Goal: Transaction & Acquisition: Purchase product/service

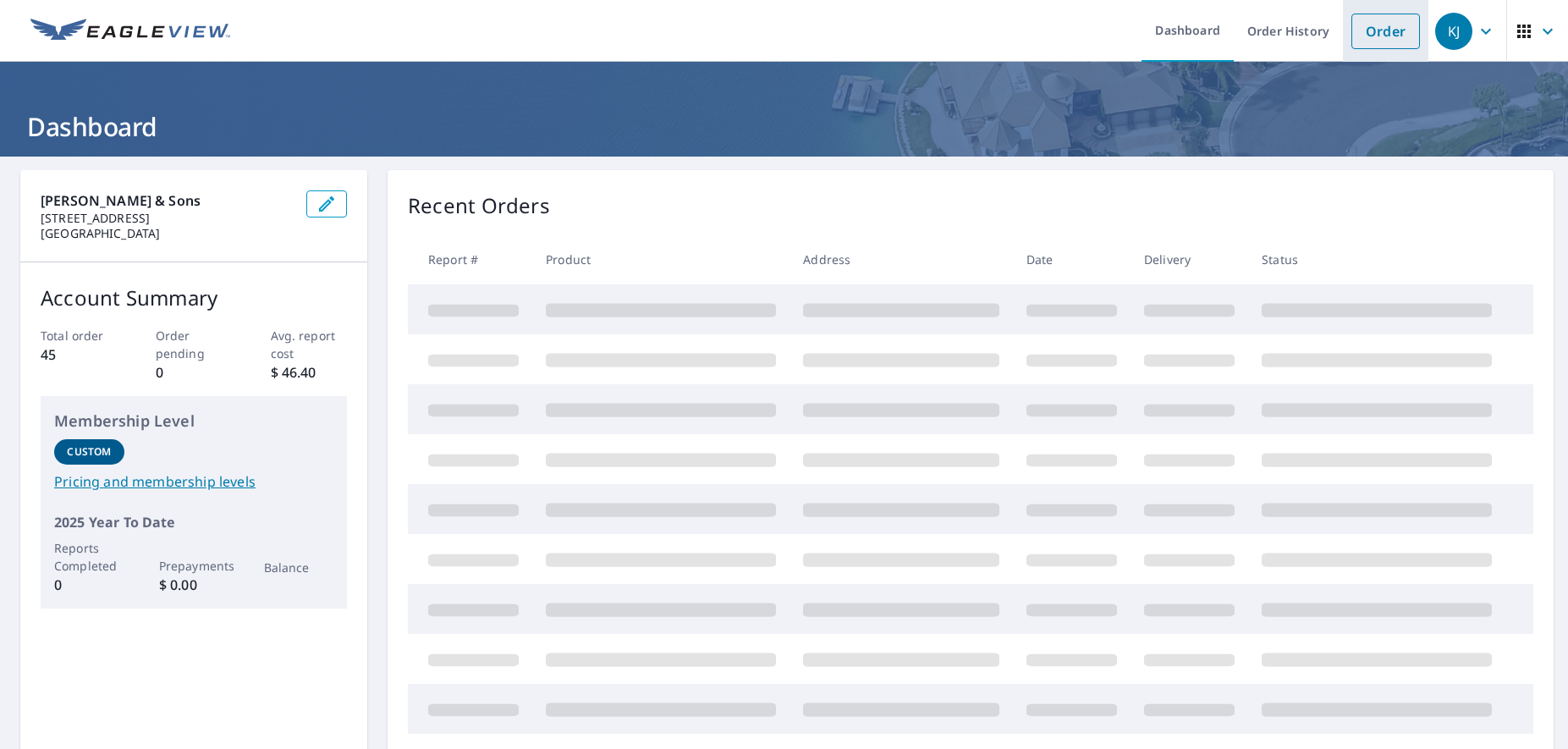
click at [1397, 16] on link "Order" at bounding box center [1385, 31] width 69 height 36
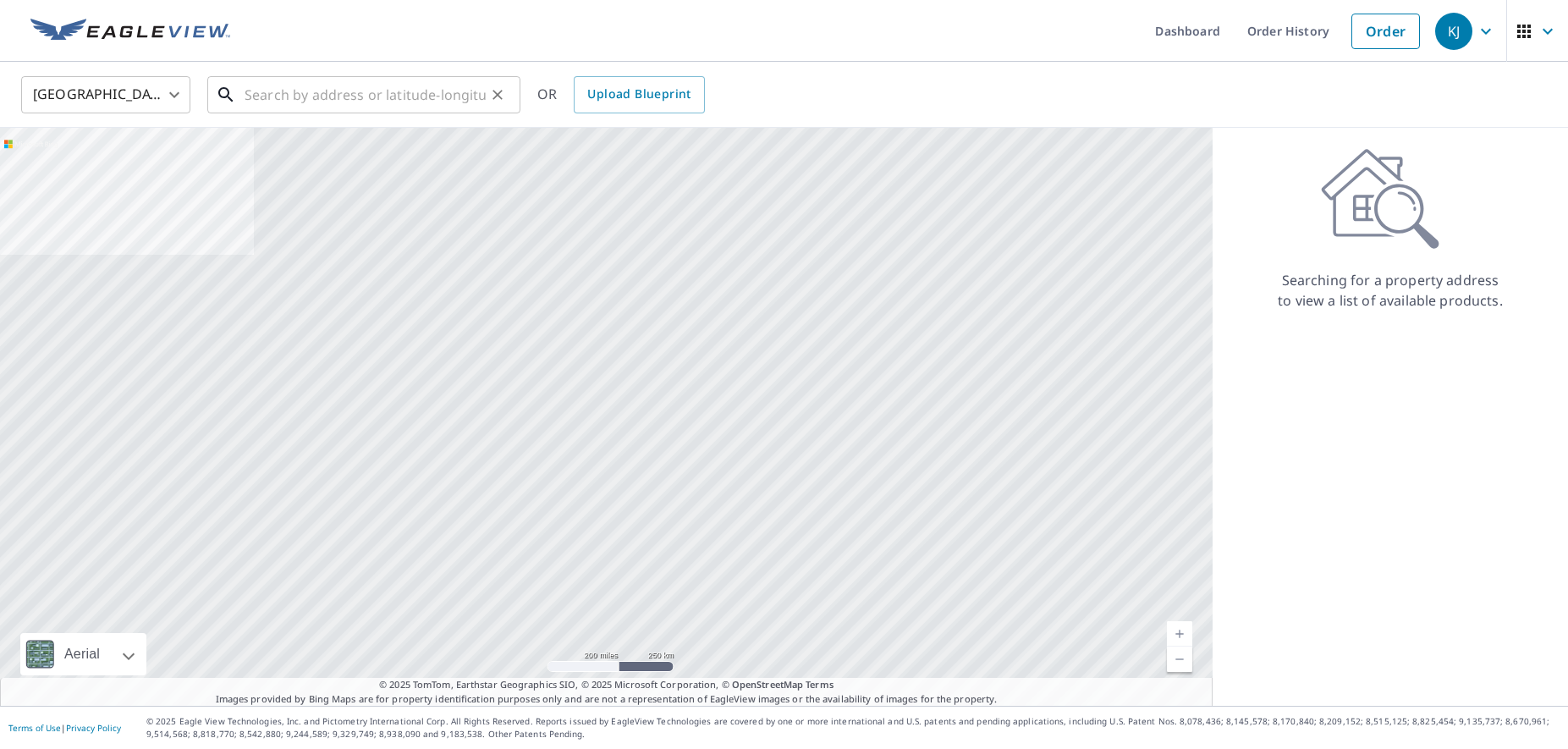
click at [314, 89] on input "text" at bounding box center [365, 95] width 241 height 48
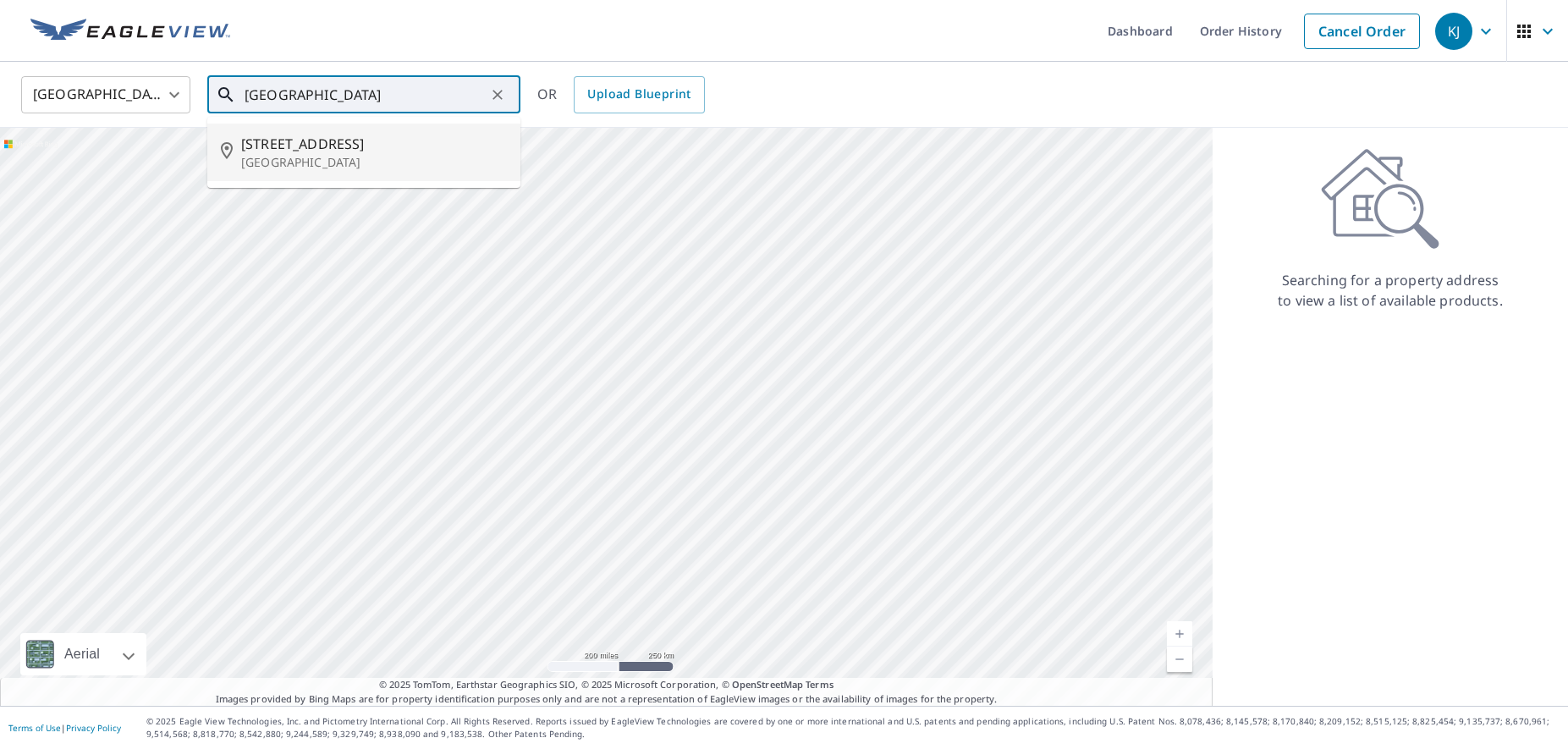
click at [322, 141] on span "[STREET_ADDRESS]" at bounding box center [373, 144] width 266 height 20
type input "[STREET_ADDRESS]"
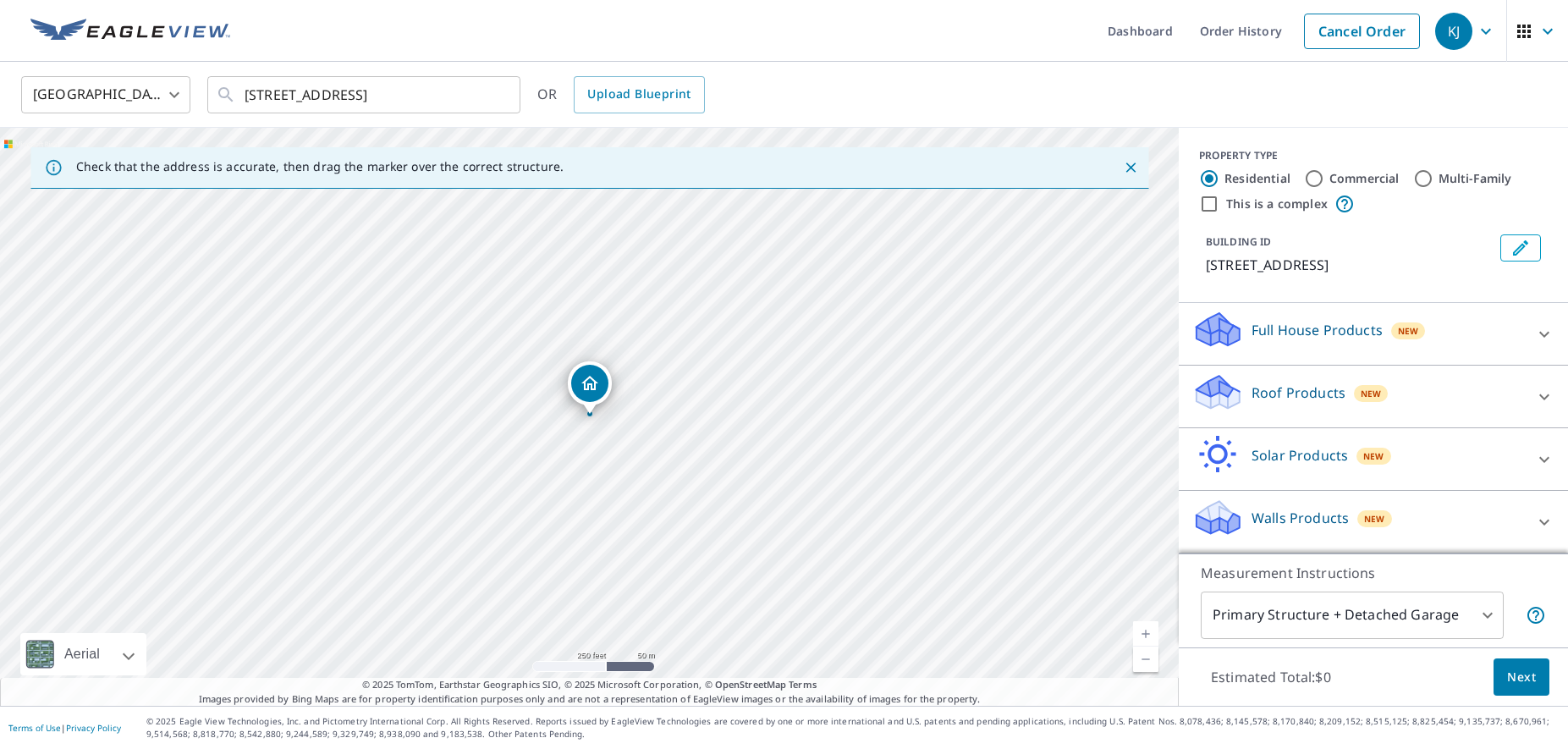
click at [1292, 395] on p "Roof Products" at bounding box center [1298, 393] width 94 height 20
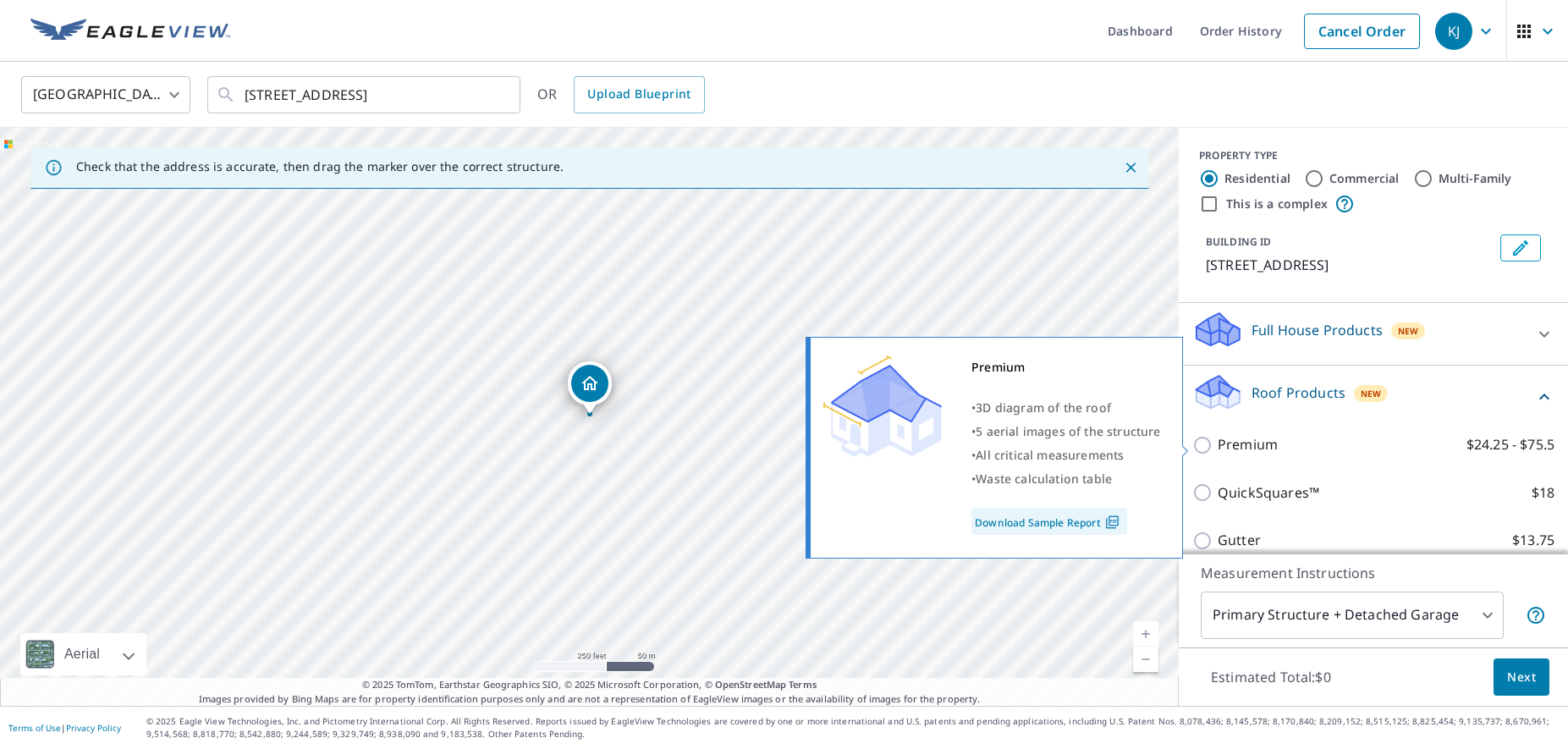
click at [1219, 446] on p "Premium" at bounding box center [1247, 444] width 60 height 21
click at [1218, 446] on input "Premium $24.25 - $75.5" at bounding box center [1205, 445] width 26 height 20
checkbox input "true"
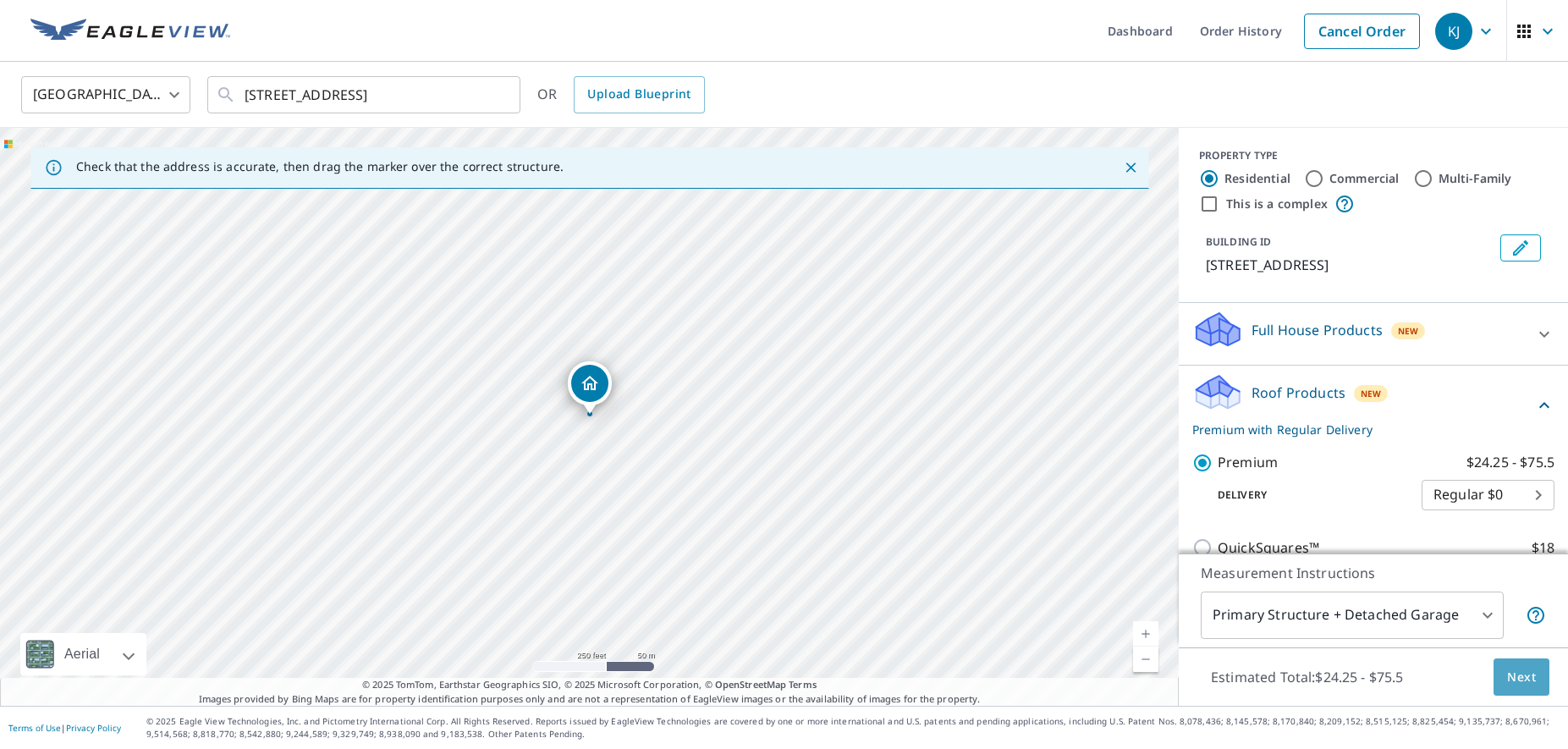
click at [1530, 676] on span "Next" at bounding box center [1520, 677] width 29 height 21
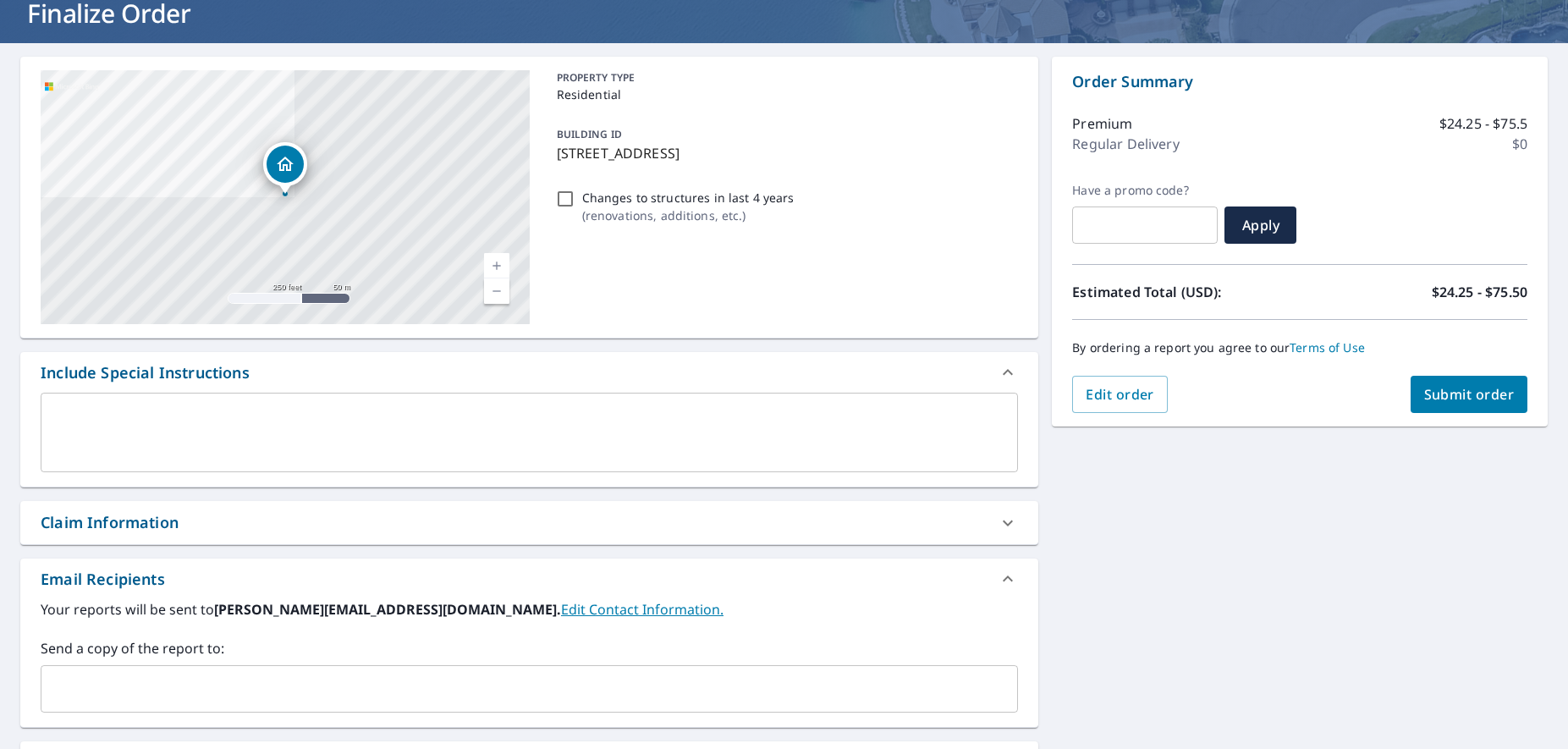
scroll to position [224, 0]
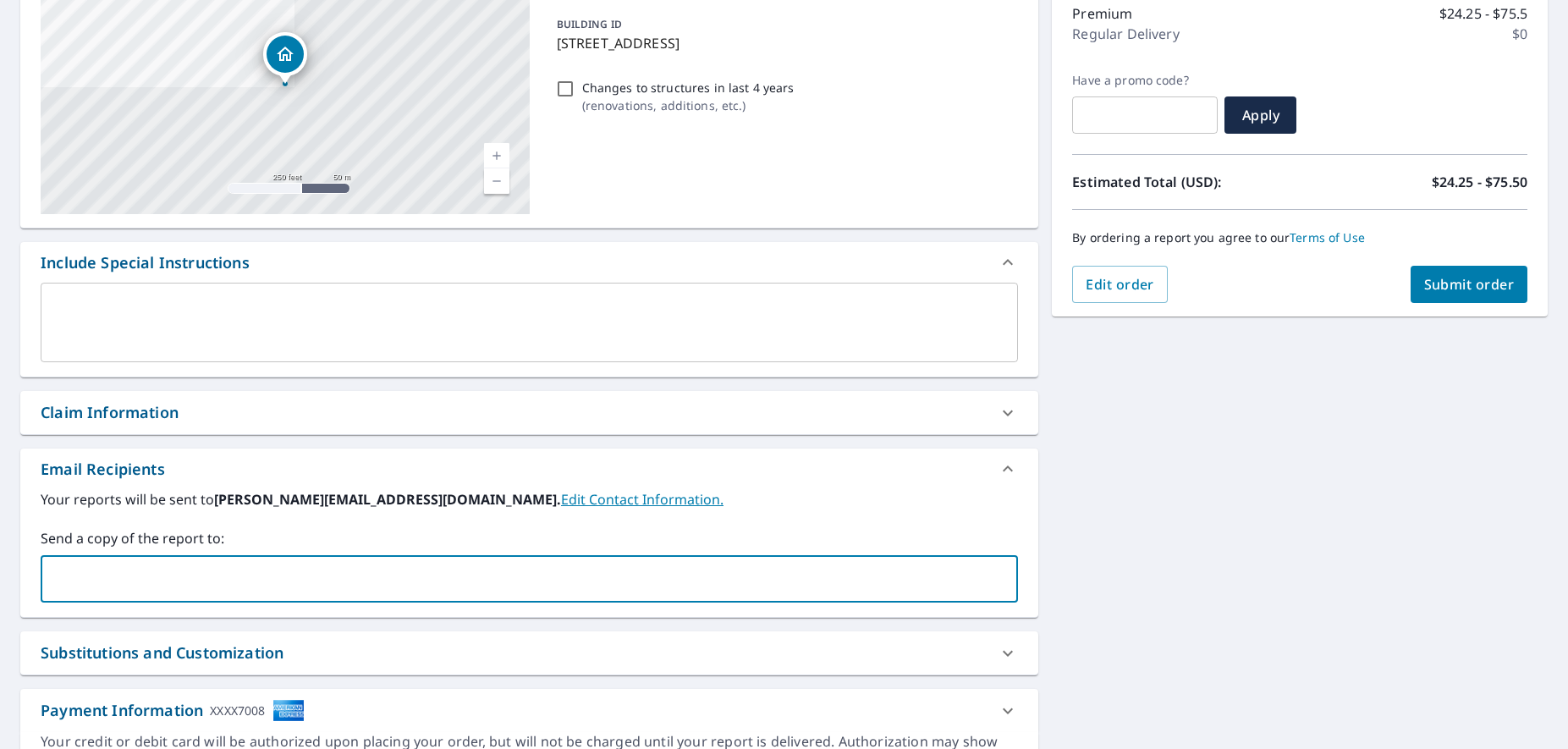
click at [141, 579] on input "text" at bounding box center [516, 579] width 936 height 32
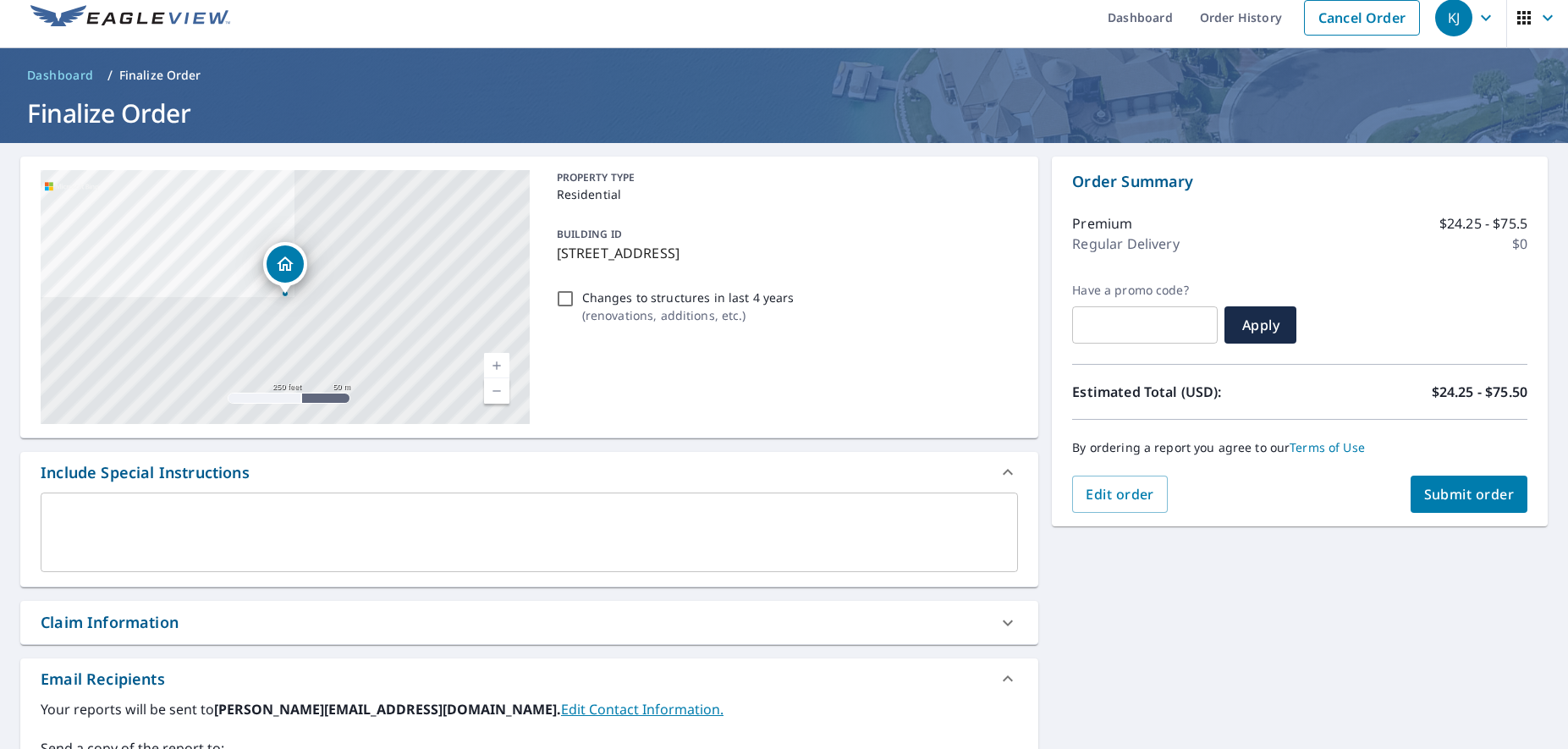
scroll to position [0, 0]
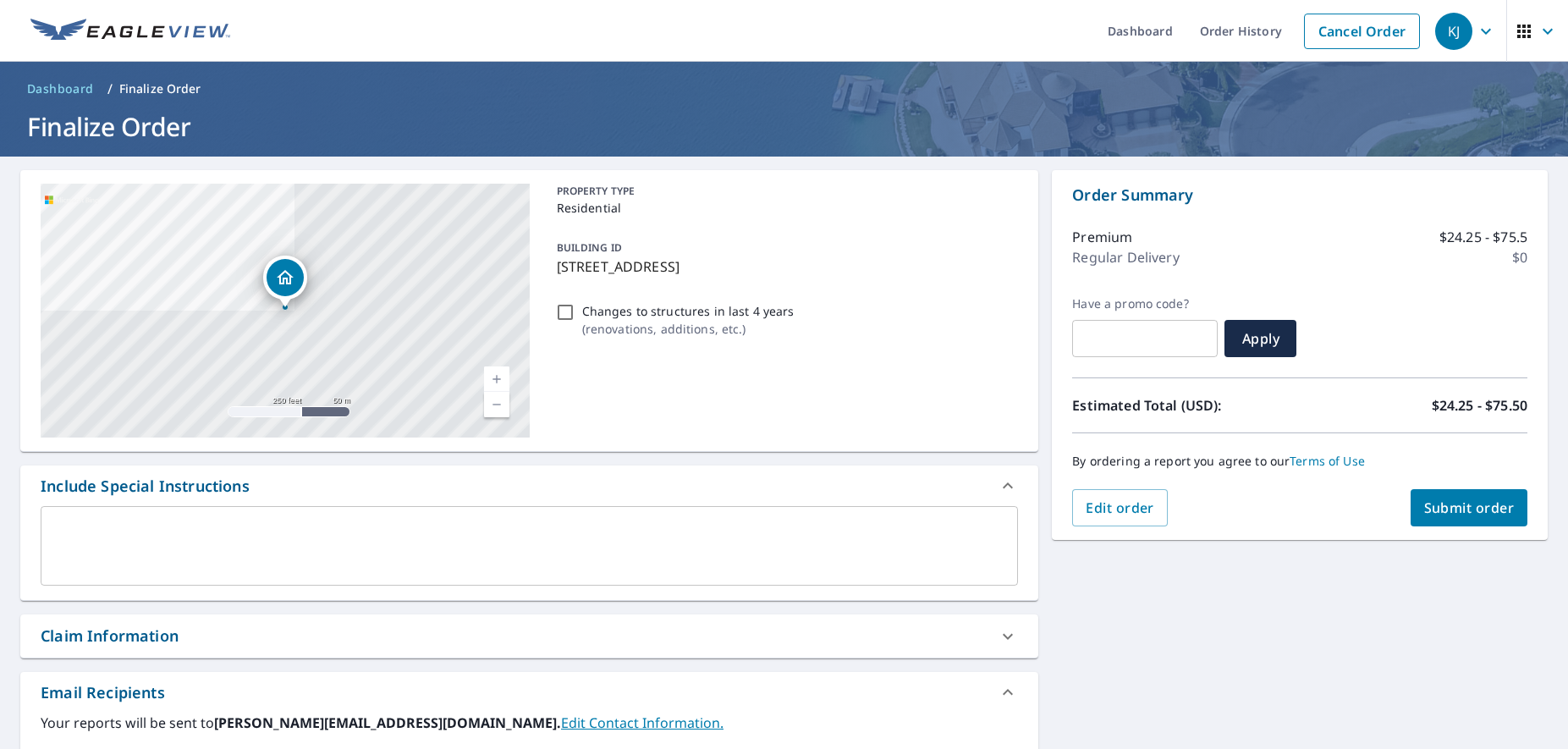
type input "[PERSON_NAME][EMAIL_ADDRESS][DOMAIN_NAME]"
click at [1470, 502] on span "Submit order" at bounding box center [1469, 508] width 90 height 18
